Goal: Information Seeking & Learning: Learn about a topic

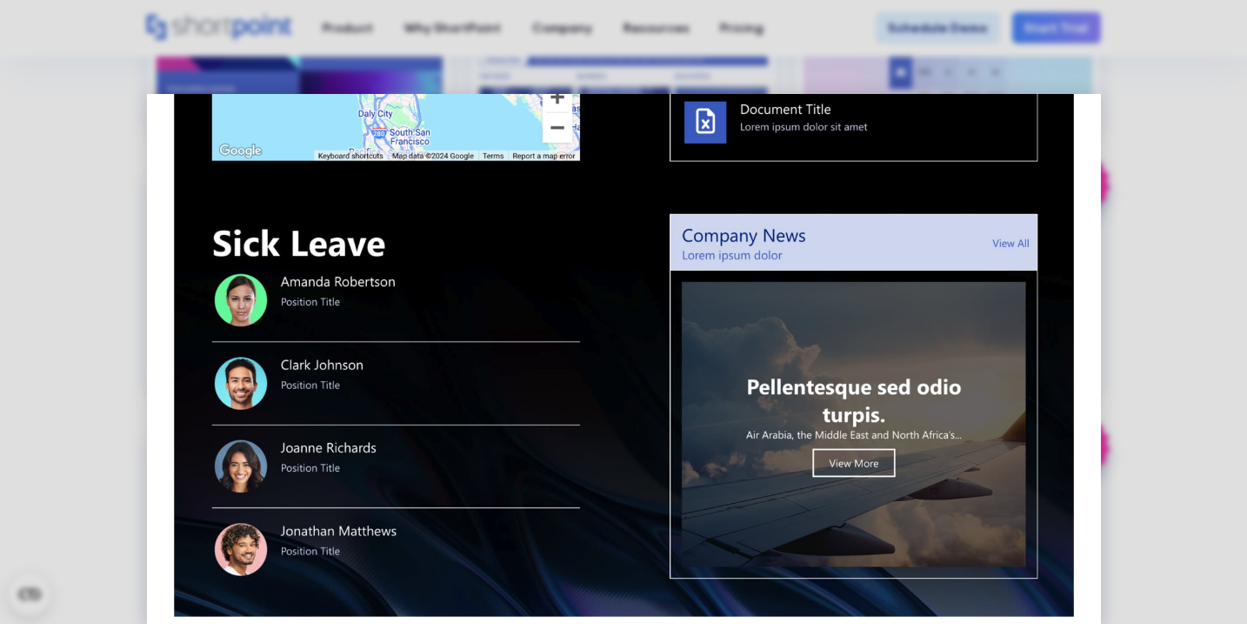
scroll to position [1312, 0]
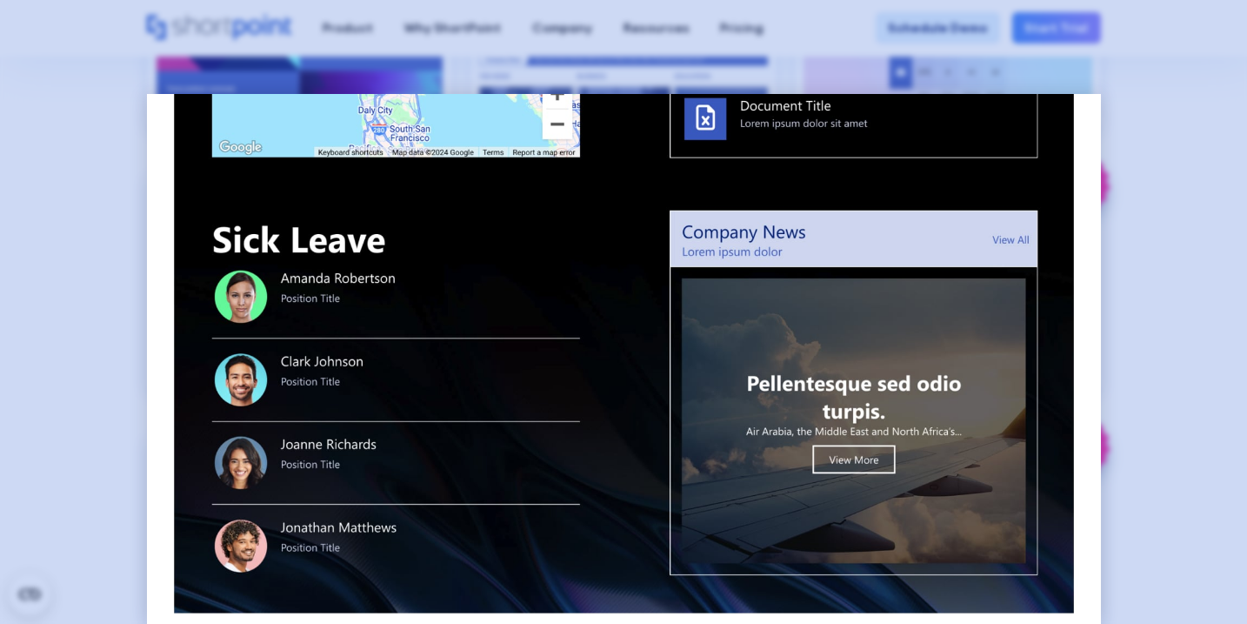
click at [1116, 170] on div at bounding box center [623, 312] width 1247 height 624
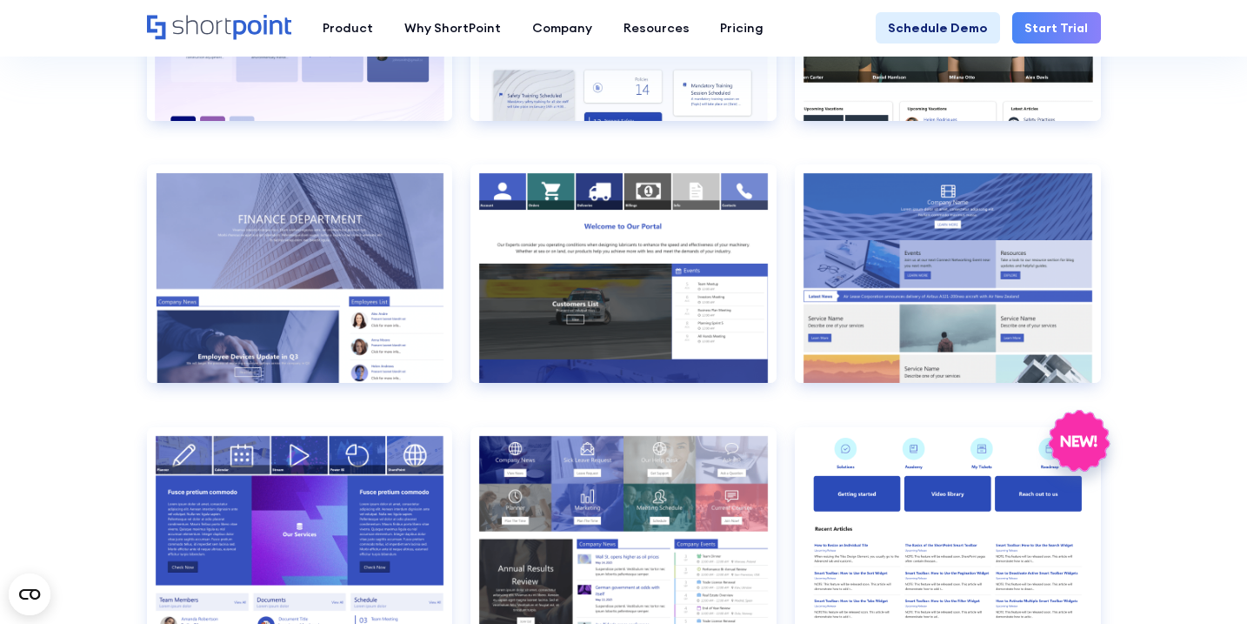
scroll to position [2903, 0]
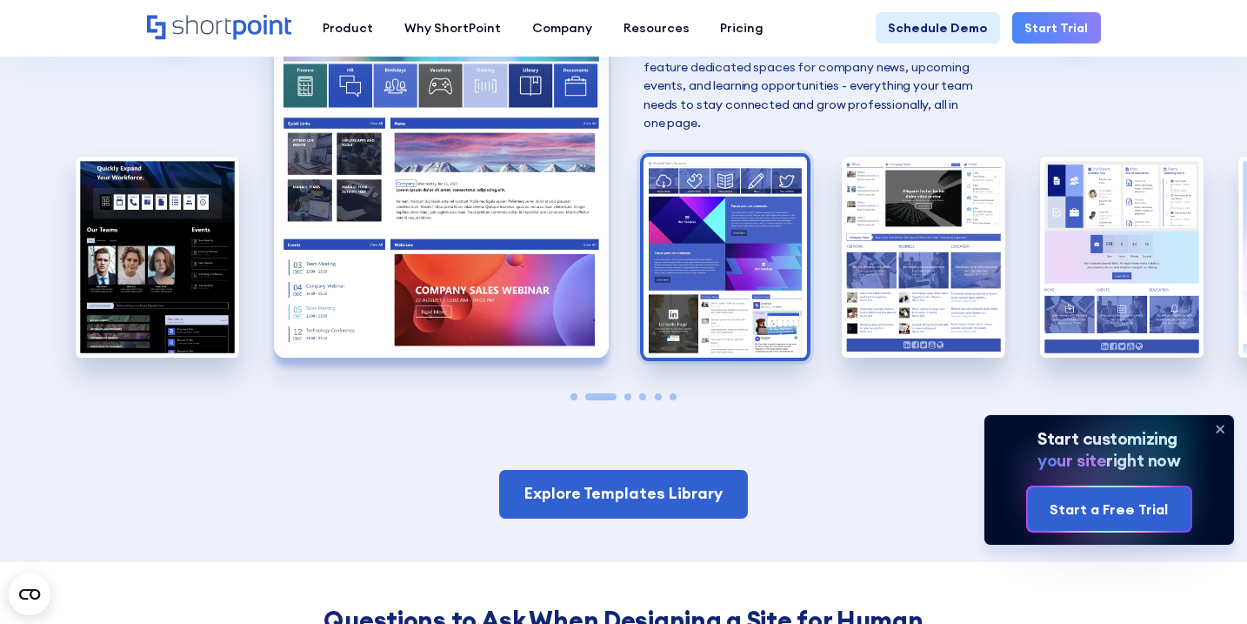
scroll to position [1377, 0]
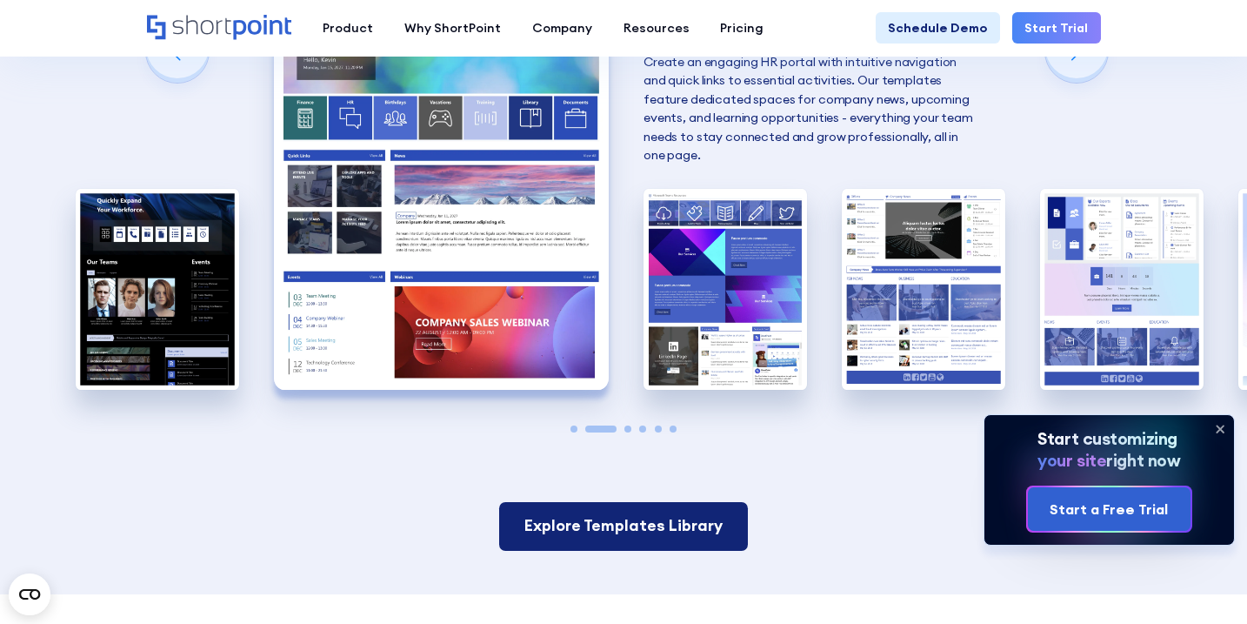
click at [610, 514] on link "Explore Templates Library" at bounding box center [623, 526] width 248 height 49
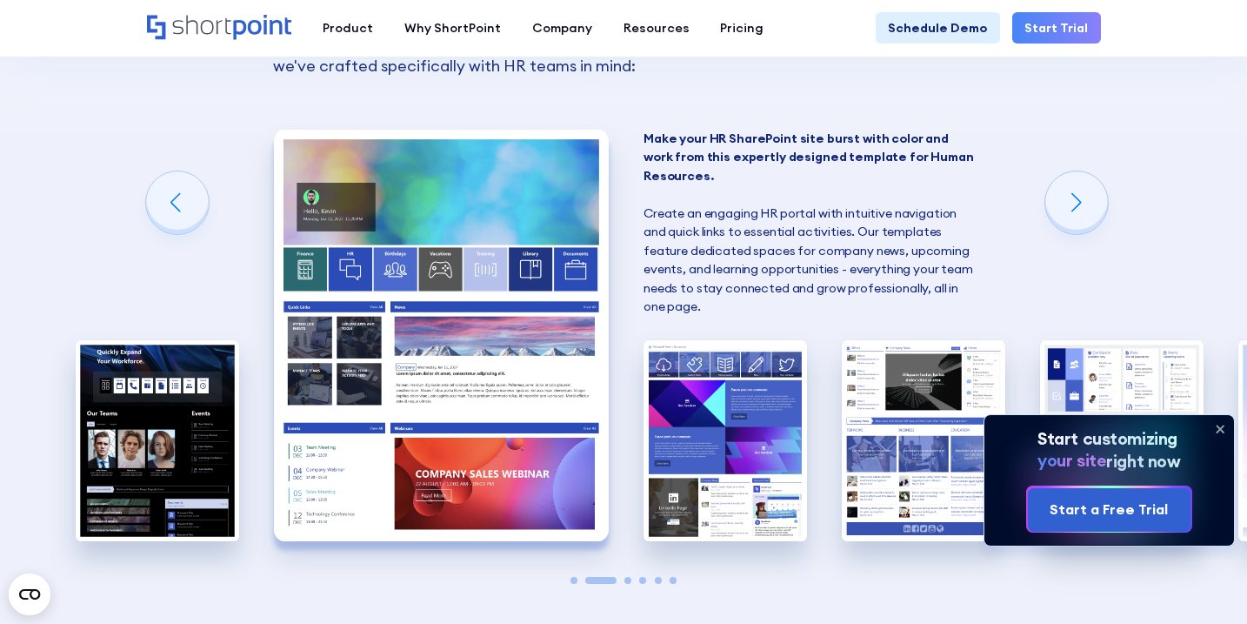
scroll to position [1226, 0]
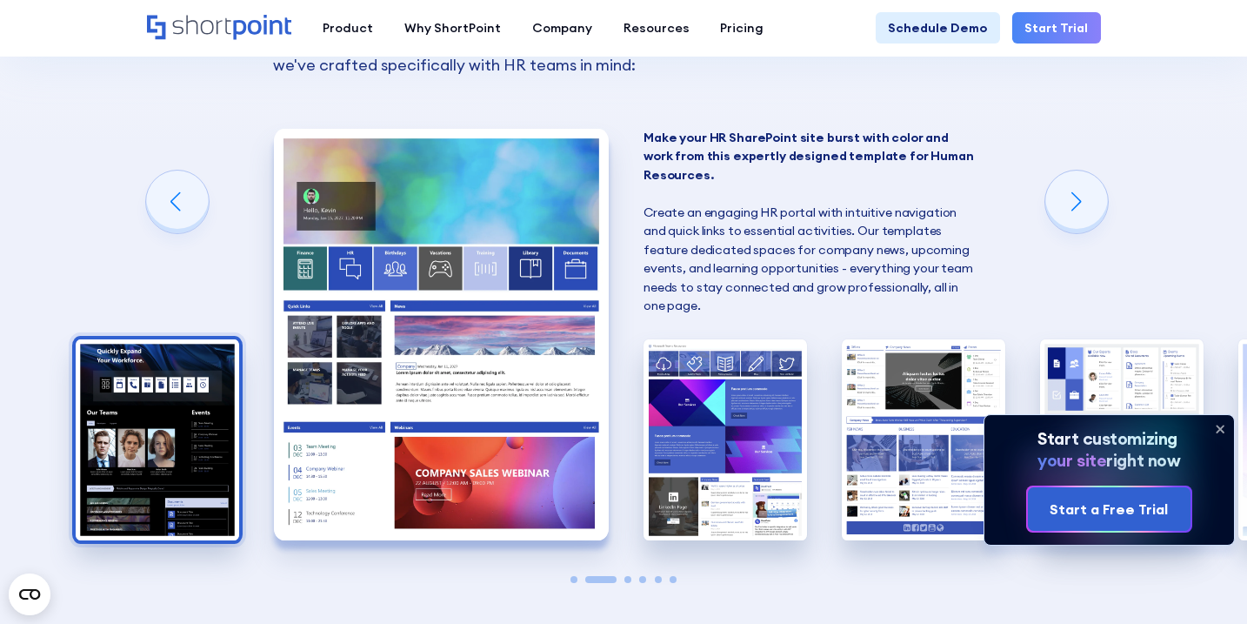
click at [192, 381] on img "1 / 6" at bounding box center [158, 439] width 164 height 201
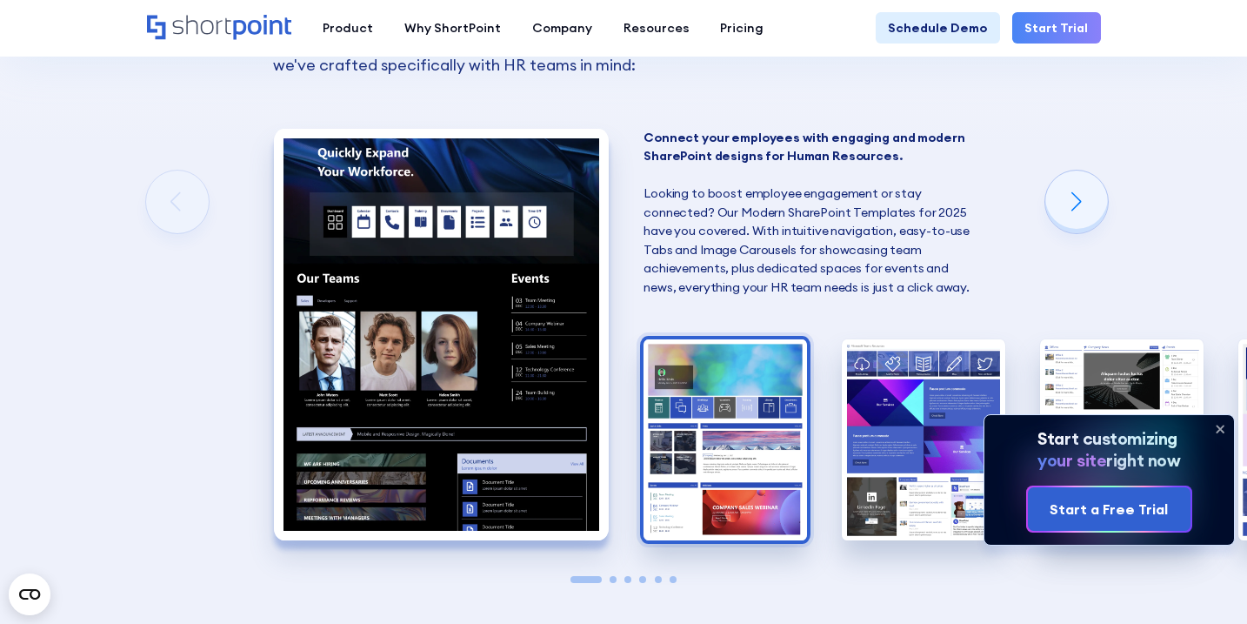
click at [680, 392] on img "2 / 6" at bounding box center [726, 439] width 164 height 201
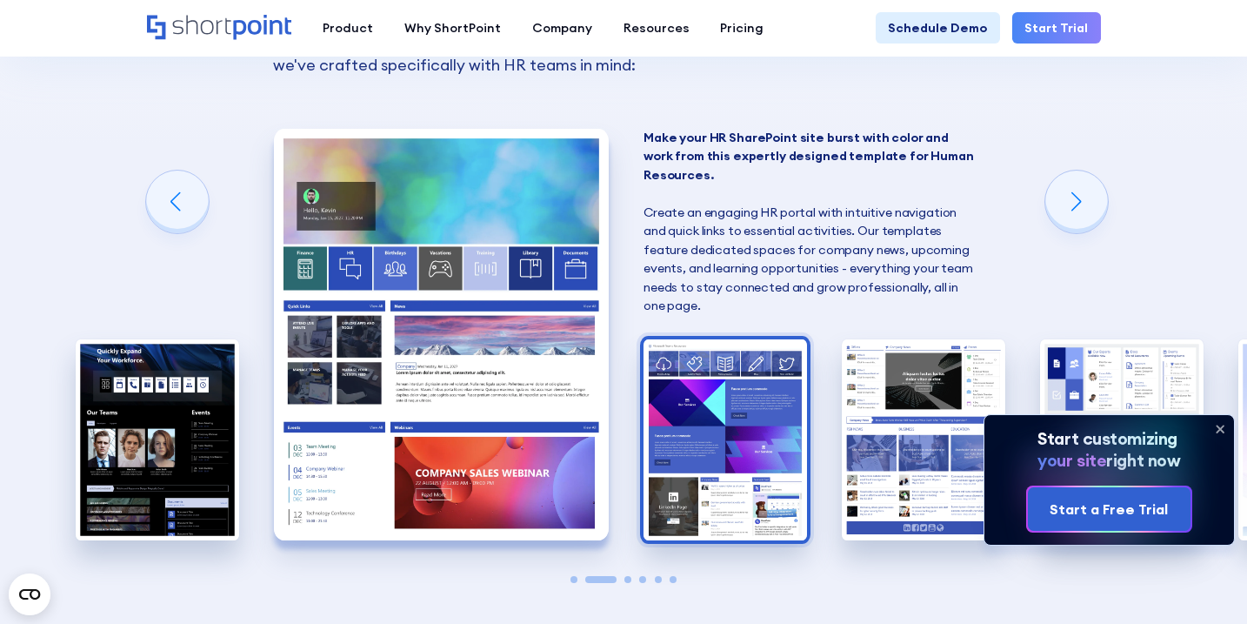
click at [719, 407] on img "3 / 6" at bounding box center [726, 439] width 164 height 201
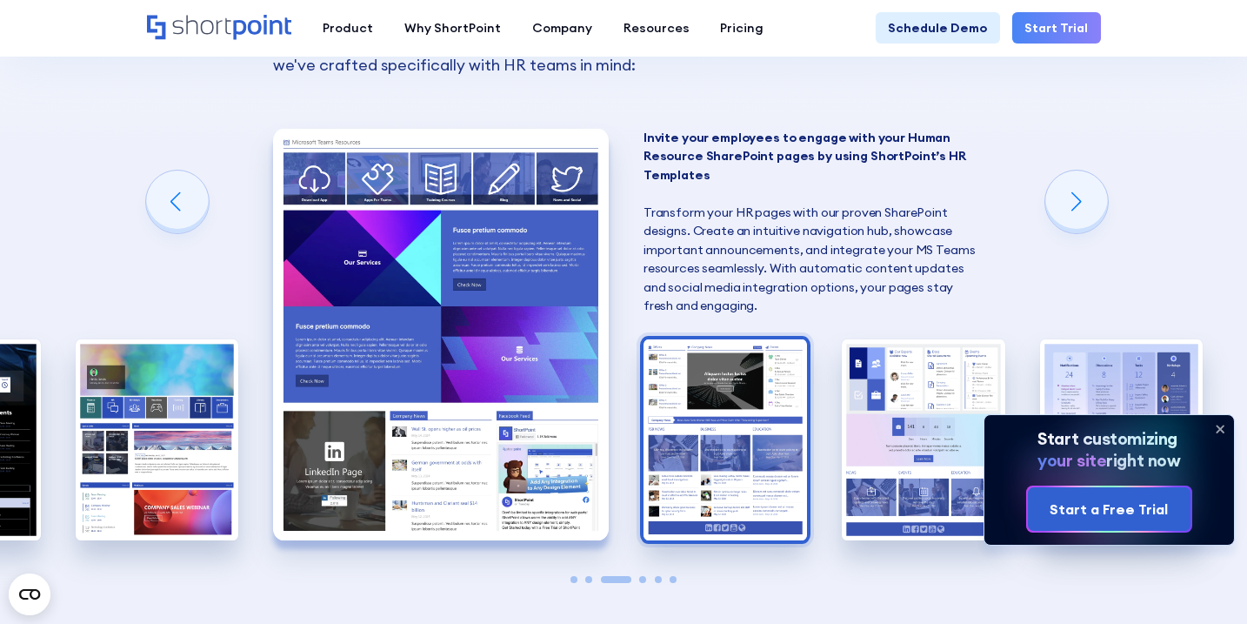
click at [759, 408] on img "4 / 6" at bounding box center [726, 439] width 164 height 201
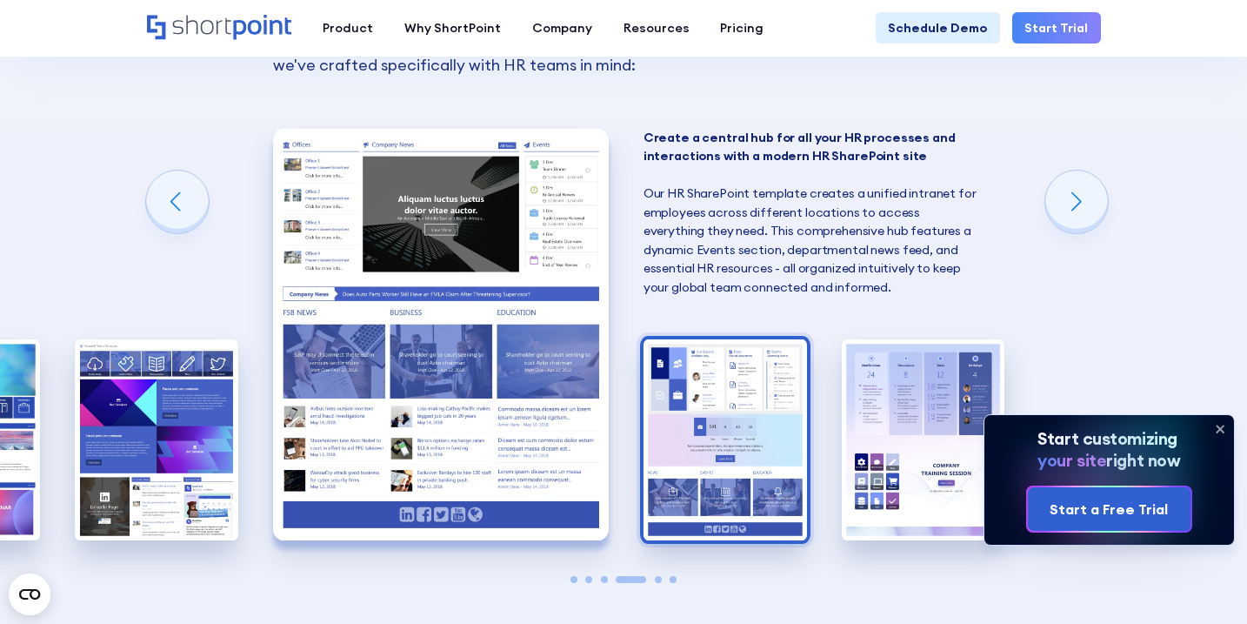
click at [777, 427] on img "5 / 6" at bounding box center [726, 439] width 164 height 201
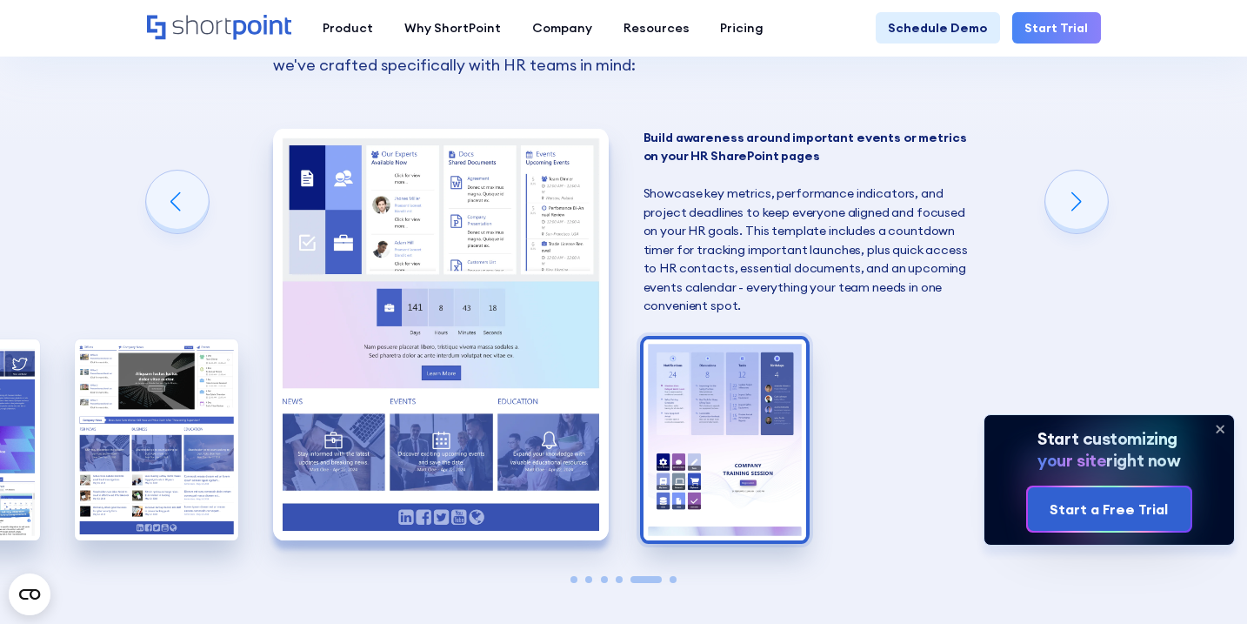
click at [731, 434] on img "6 / 6" at bounding box center [726, 439] width 164 height 201
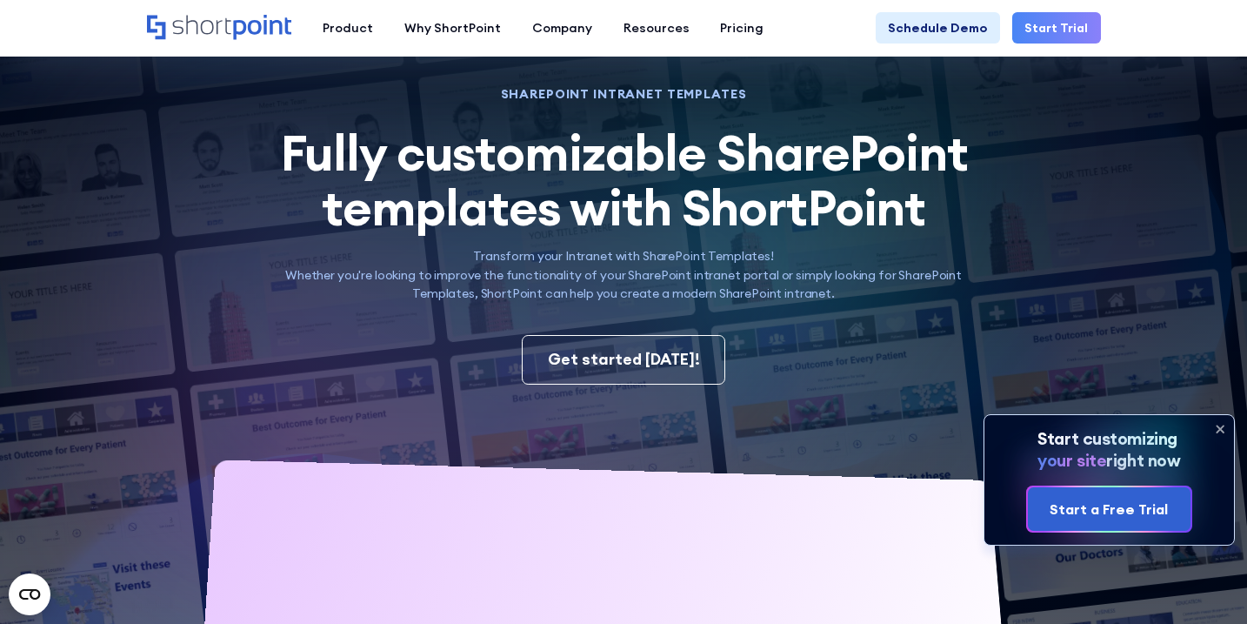
scroll to position [18, 0]
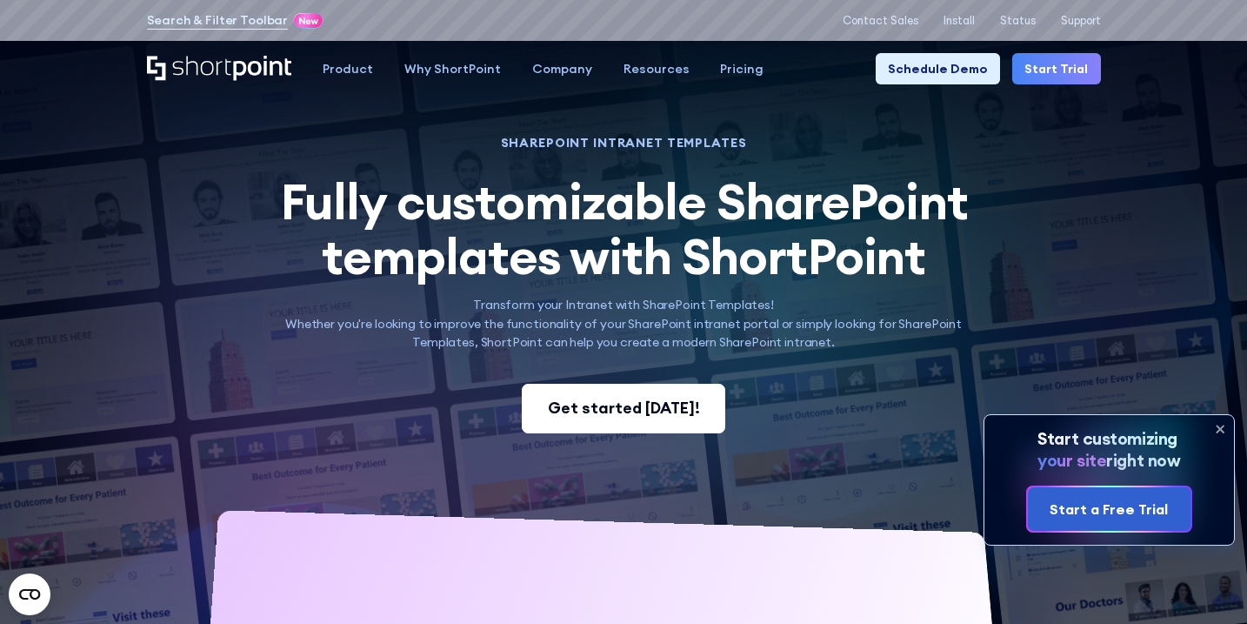
click at [568, 422] on link "Get started [DATE]!" at bounding box center [624, 409] width 204 height 50
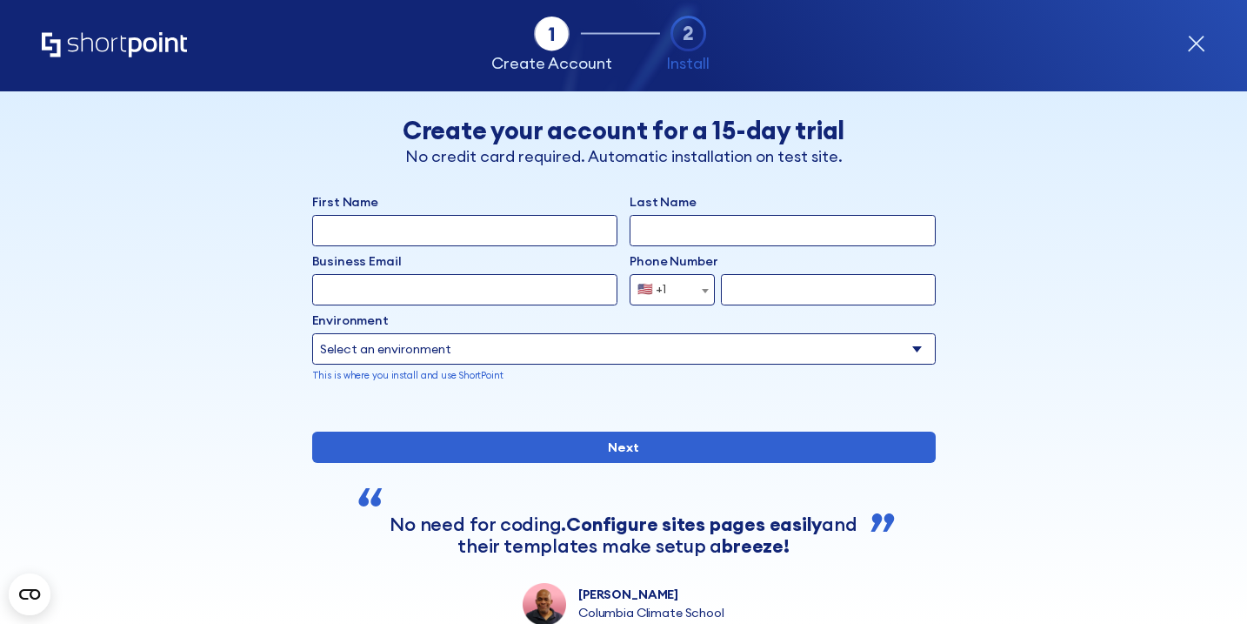
click at [1192, 46] on icon "form" at bounding box center [1196, 45] width 16 height 16
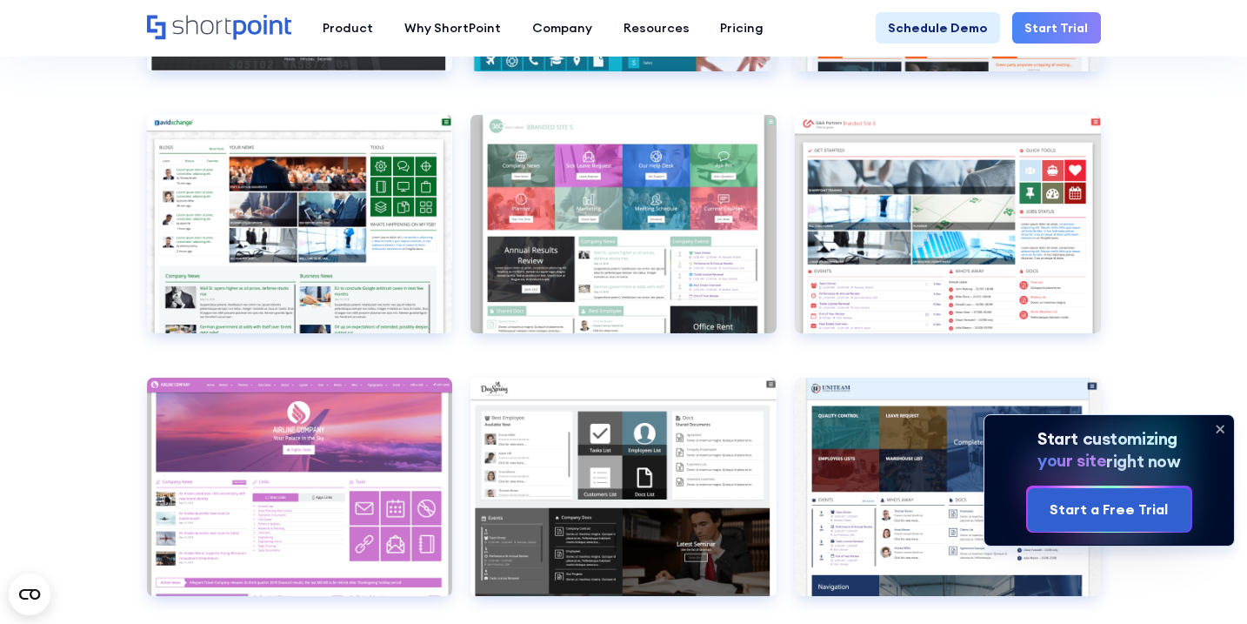
scroll to position [5161, 0]
